Goal: Information Seeking & Learning: Learn about a topic

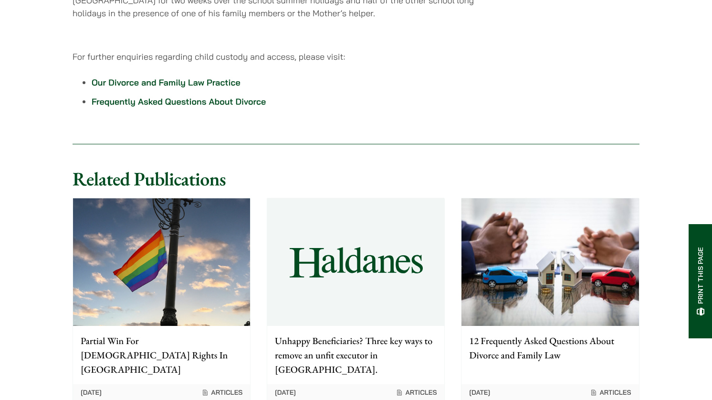
scroll to position [2066, 0]
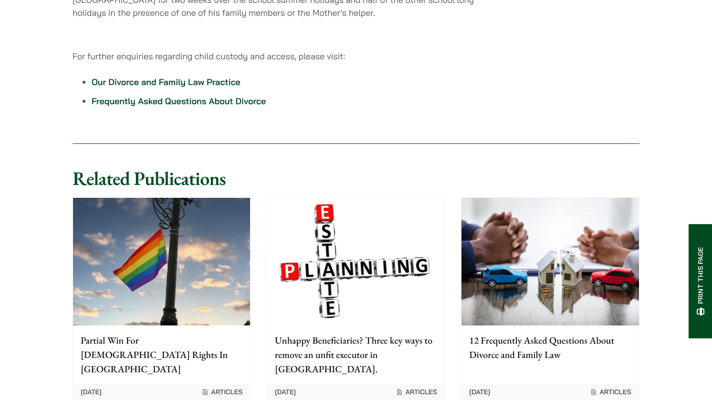
click at [502, 333] on p "12 Frequently Asked Questions About Divorce and Family Law" at bounding box center [550, 347] width 162 height 29
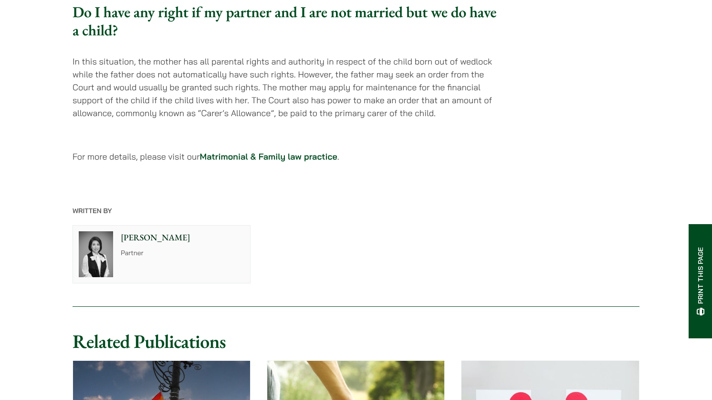
scroll to position [2954, 0]
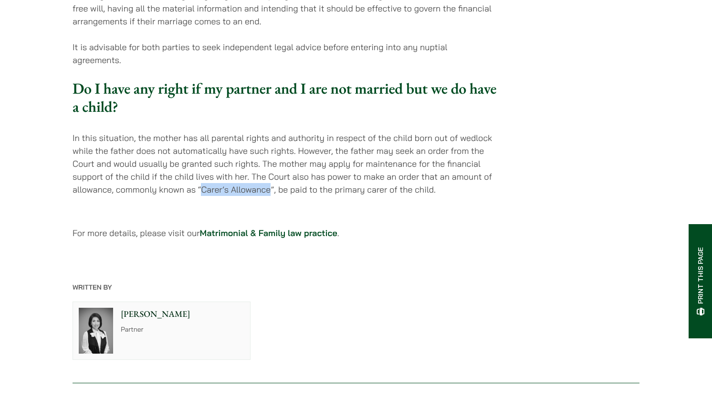
drag, startPoint x: 271, startPoint y: 166, endPoint x: 202, endPoint y: 164, distance: 68.8
click at [202, 164] on p "In this situation, the mother has all parental rights and authority in respect …" at bounding box center [285, 163] width 425 height 64
copy p "Carer’s Allowance"
